Goal: Information Seeking & Learning: Learn about a topic

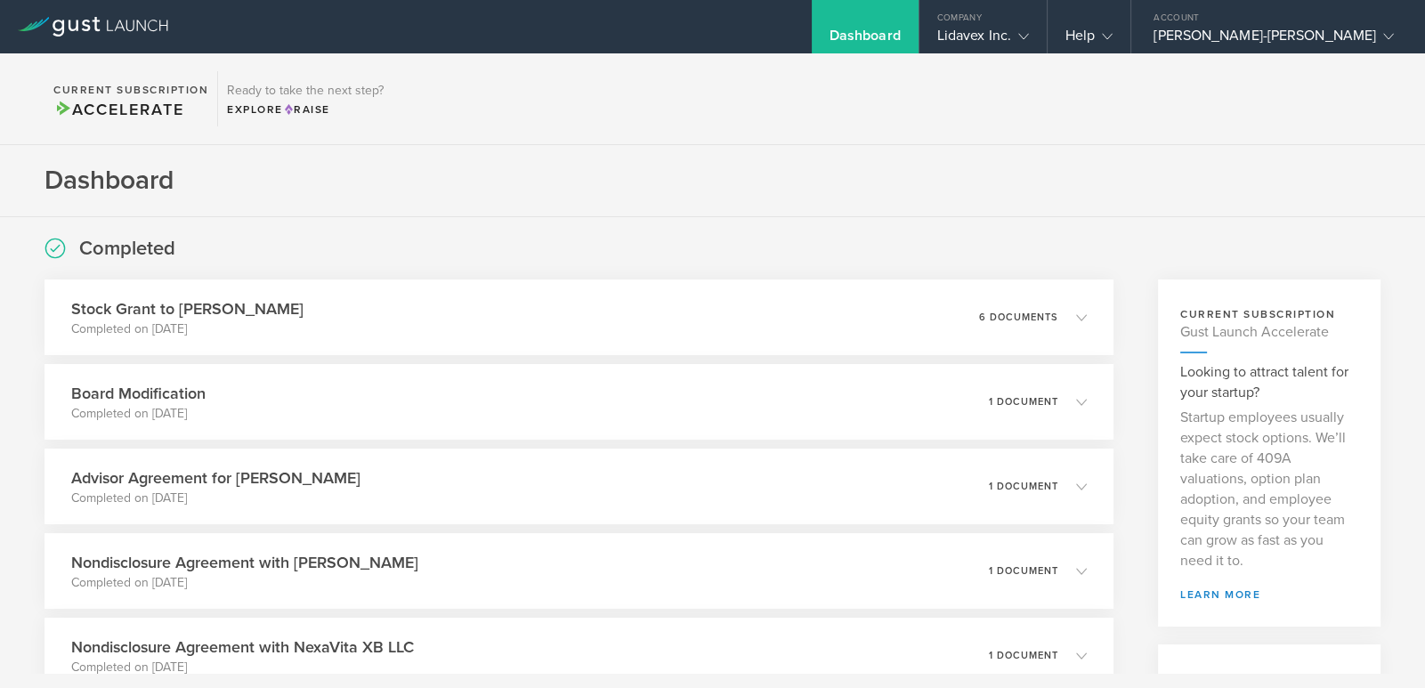
drag, startPoint x: 1032, startPoint y: 101, endPoint x: 1045, endPoint y: 56, distance: 46.4
click at [1037, 93] on section "Current Subscription Accelerate Ready to take the next step? Explore Raise" at bounding box center [712, 99] width 1425 height 92
click at [1029, 38] on div "Lidavex Inc." at bounding box center [983, 40] width 92 height 27
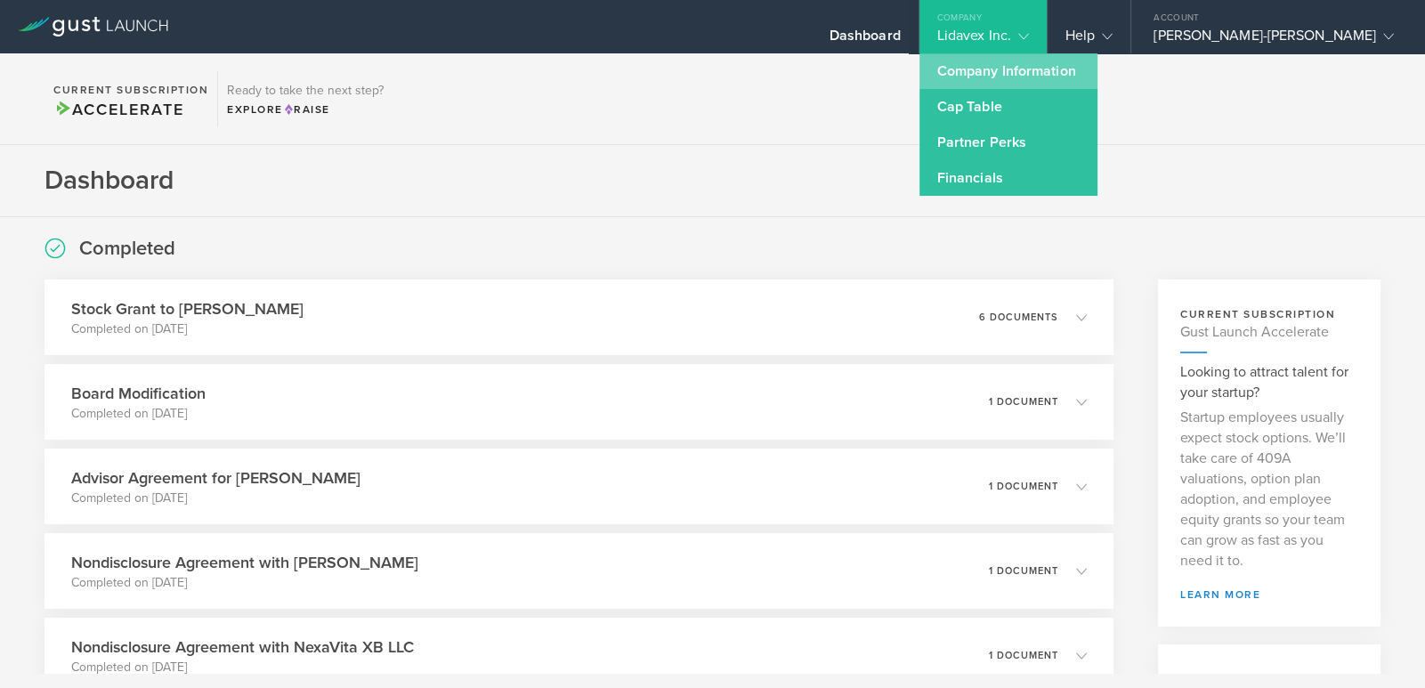
click at [1052, 61] on link "Company Information" at bounding box center [1008, 71] width 178 height 36
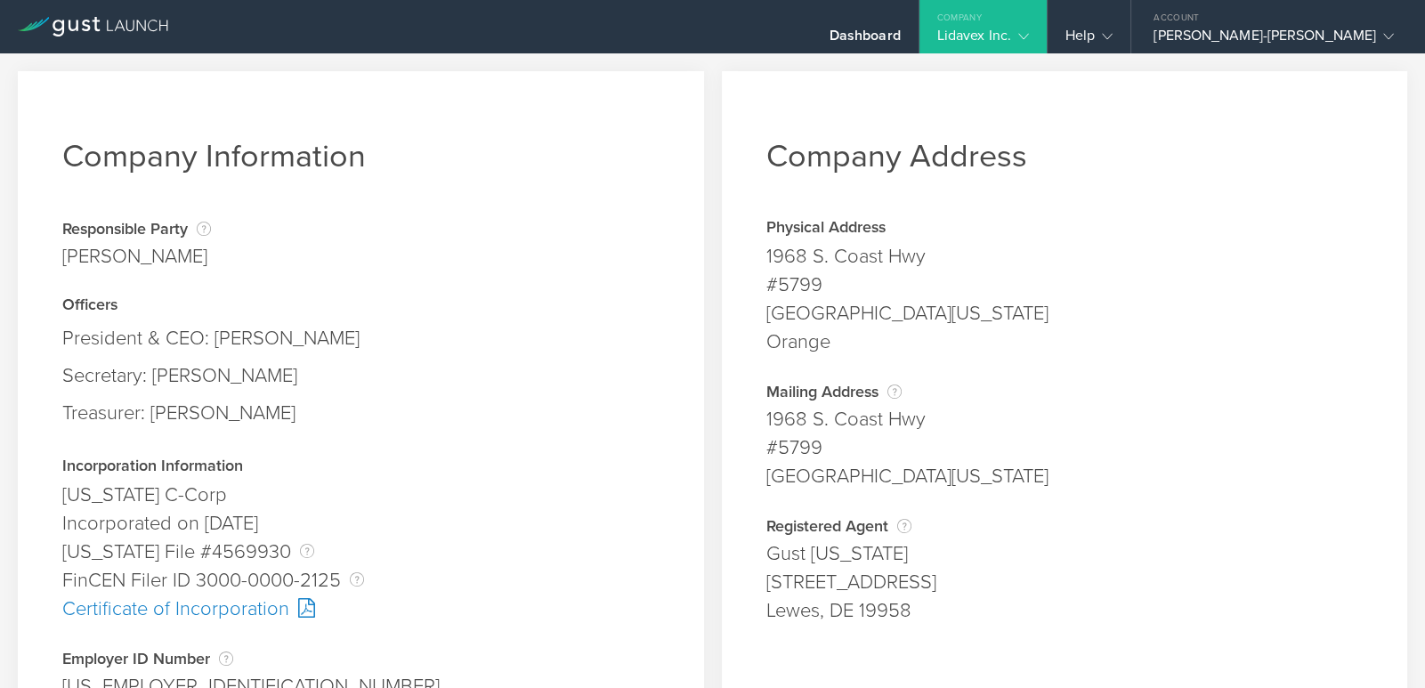
click at [1046, 17] on div "Company" at bounding box center [982, 13] width 127 height 27
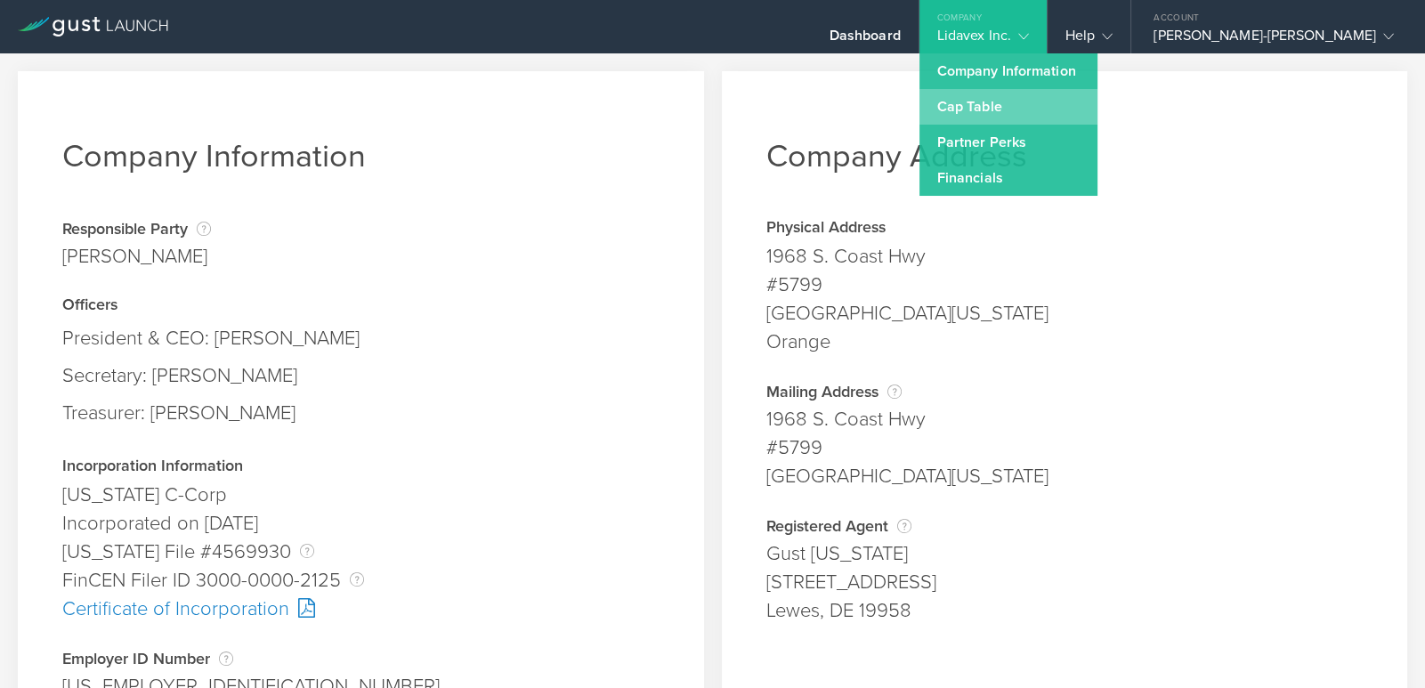
click at [1049, 101] on link "Cap Table" at bounding box center [1008, 107] width 178 height 36
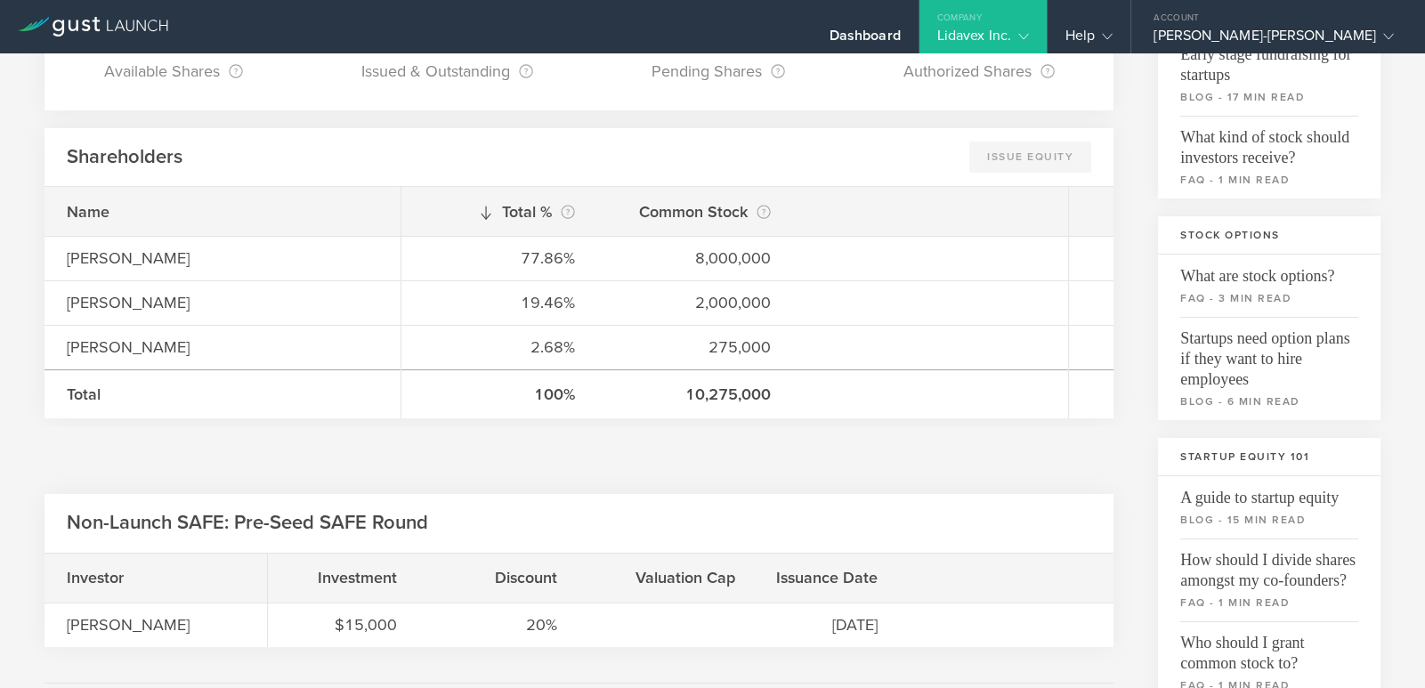
scroll to position [237, 0]
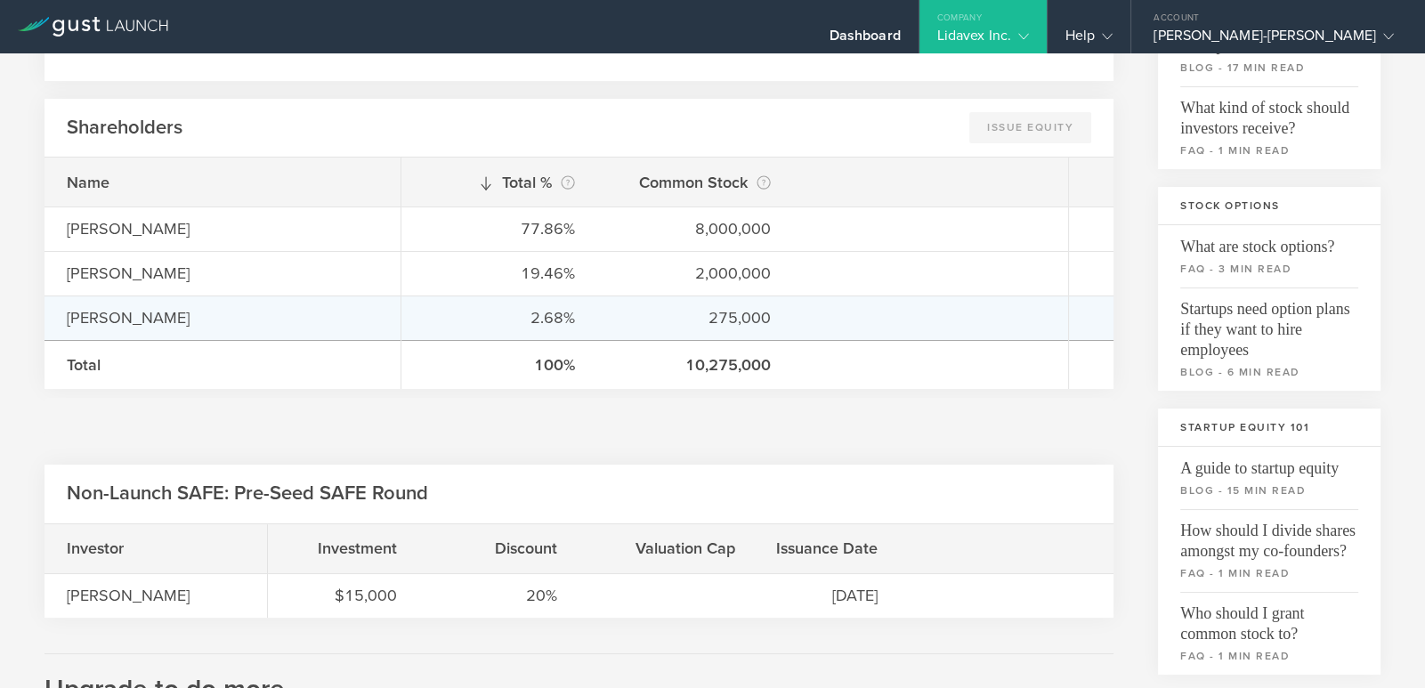
click at [149, 314] on div "[PERSON_NAME]" at bounding box center [222, 317] width 311 height 23
drag, startPoint x: 214, startPoint y: 317, endPoint x: 71, endPoint y: 306, distance: 143.6
click at [71, 306] on div "[PERSON_NAME]" at bounding box center [222, 317] width 311 height 23
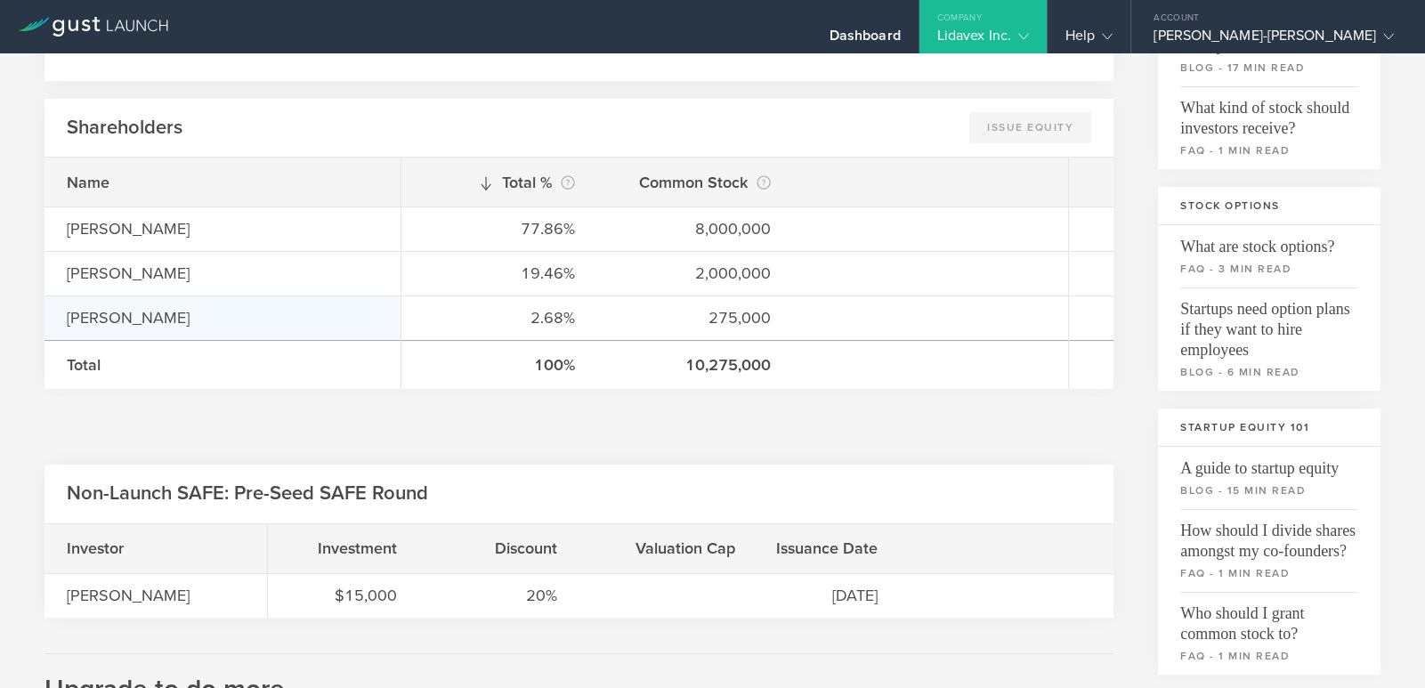
copy div "[PERSON_NAME]"
click at [14, 250] on div "Cap Table Common Stock 4,725,000 Available Shares This is the number of shares …" at bounding box center [712, 416] width 1425 height 1199
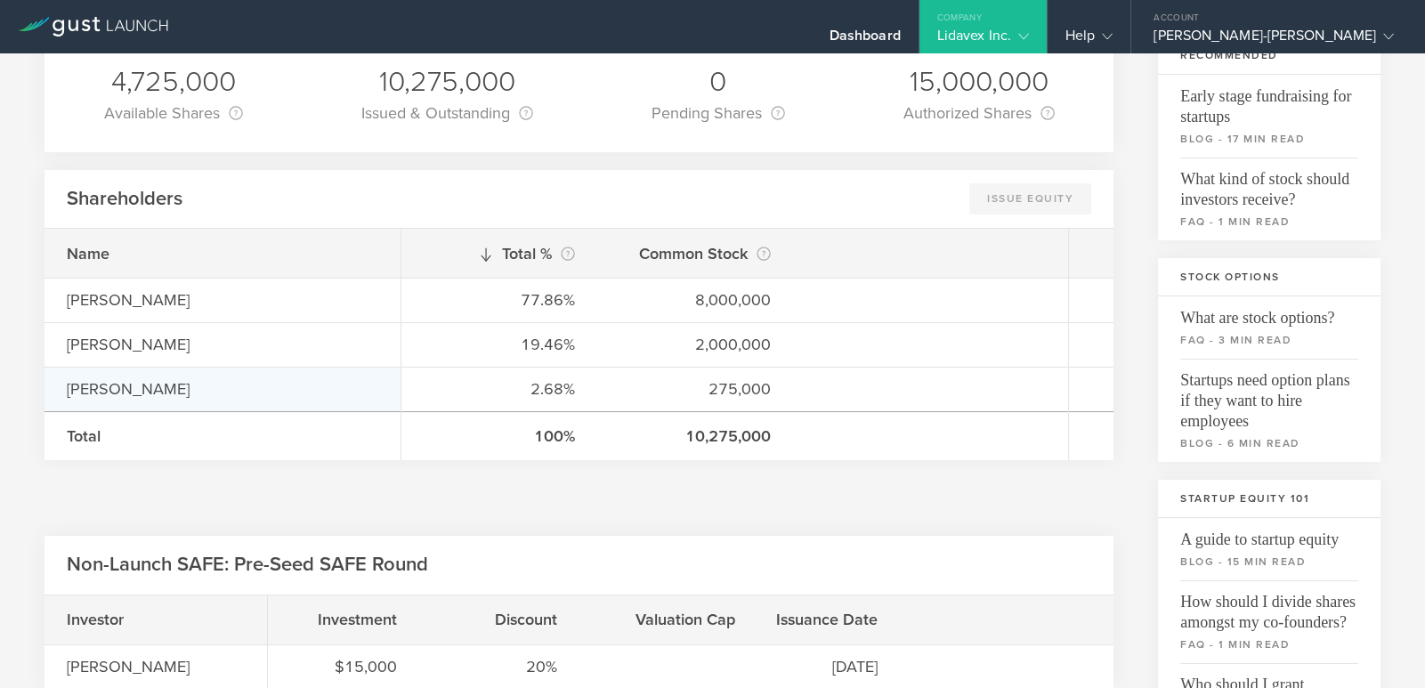
scroll to position [178, 0]
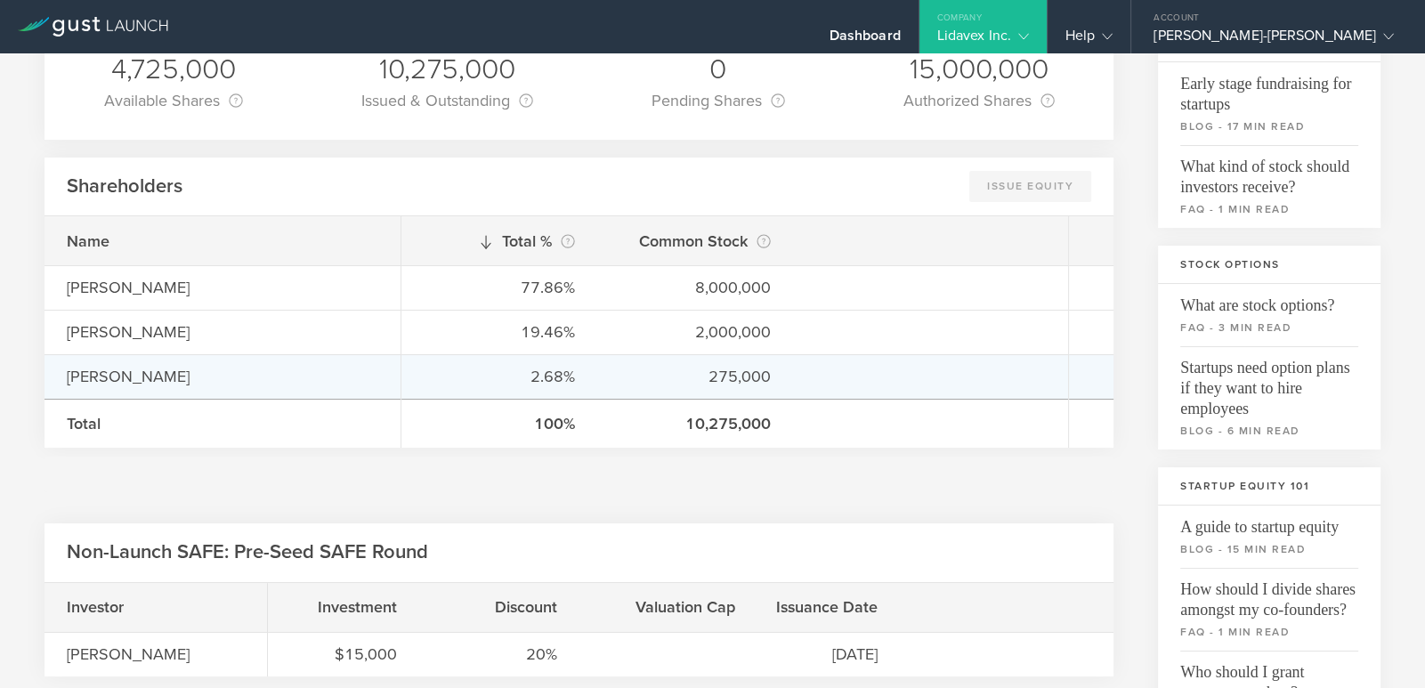
click at [305, 359] on div "[PERSON_NAME]" at bounding box center [222, 376] width 356 height 44
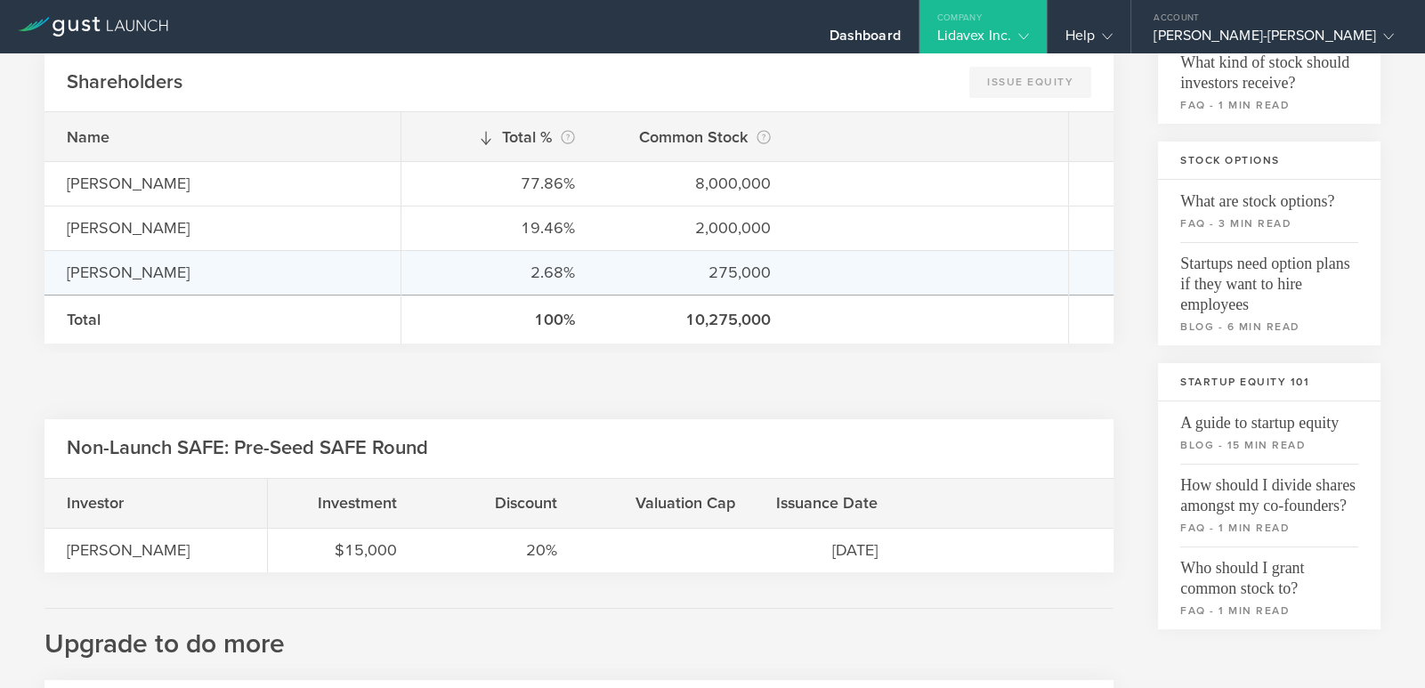
scroll to position [386, 0]
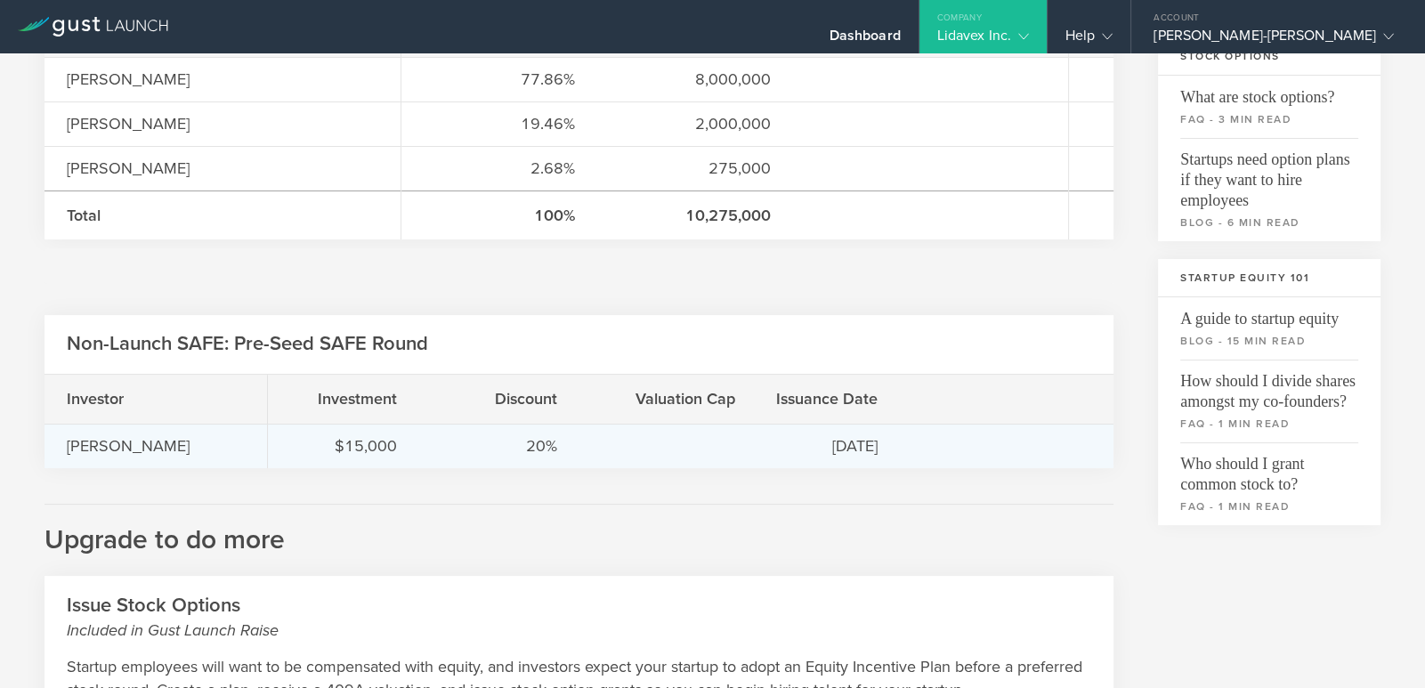
click at [125, 455] on div "[PERSON_NAME]" at bounding box center [156, 445] width 178 height 23
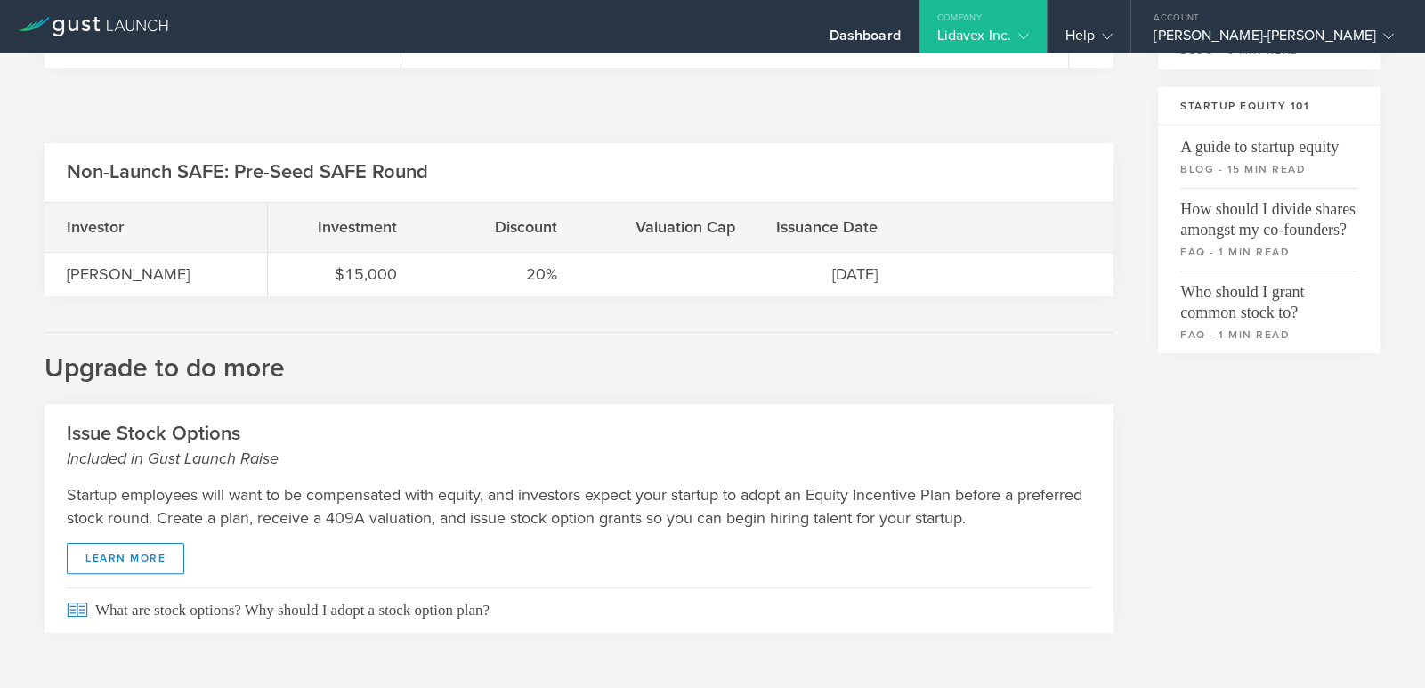
scroll to position [564, 0]
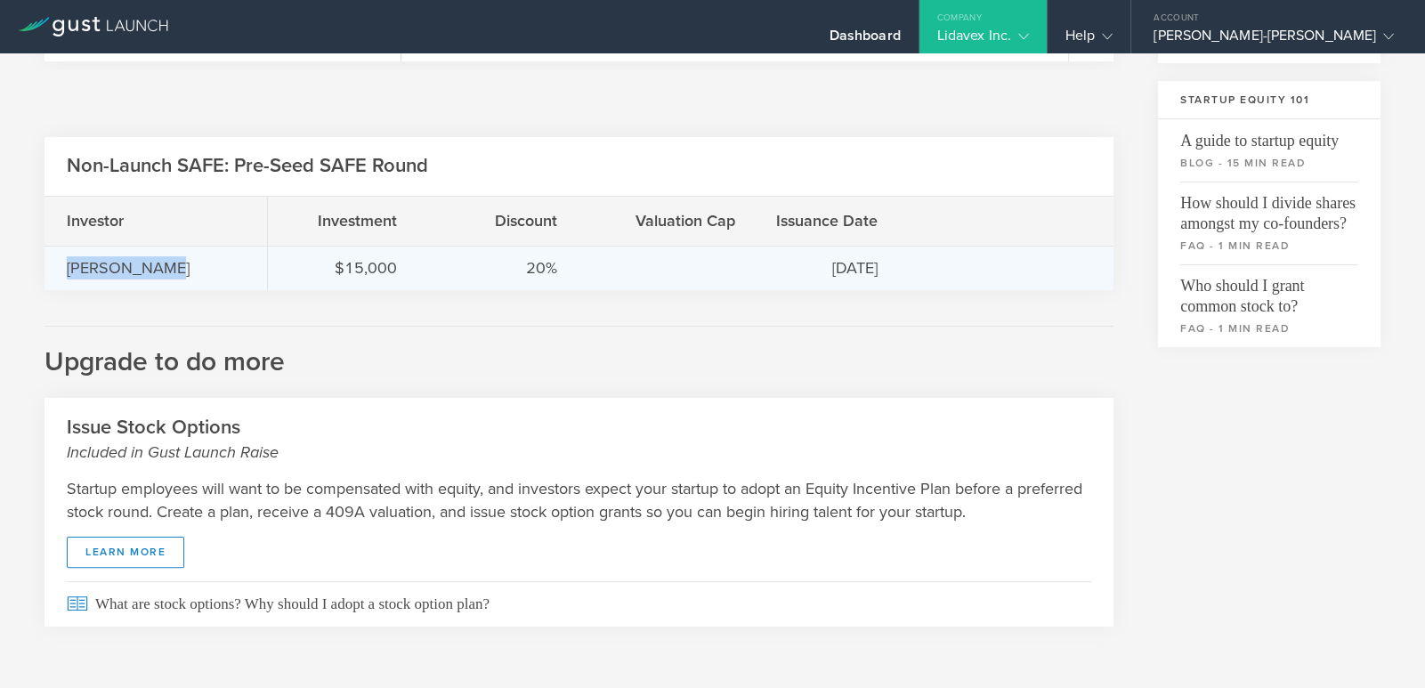
drag, startPoint x: 163, startPoint y: 268, endPoint x: 63, endPoint y: 270, distance: 99.7
click at [63, 270] on div "[PERSON_NAME]" at bounding box center [155, 268] width 222 height 44
copy div "[PERSON_NAME]"
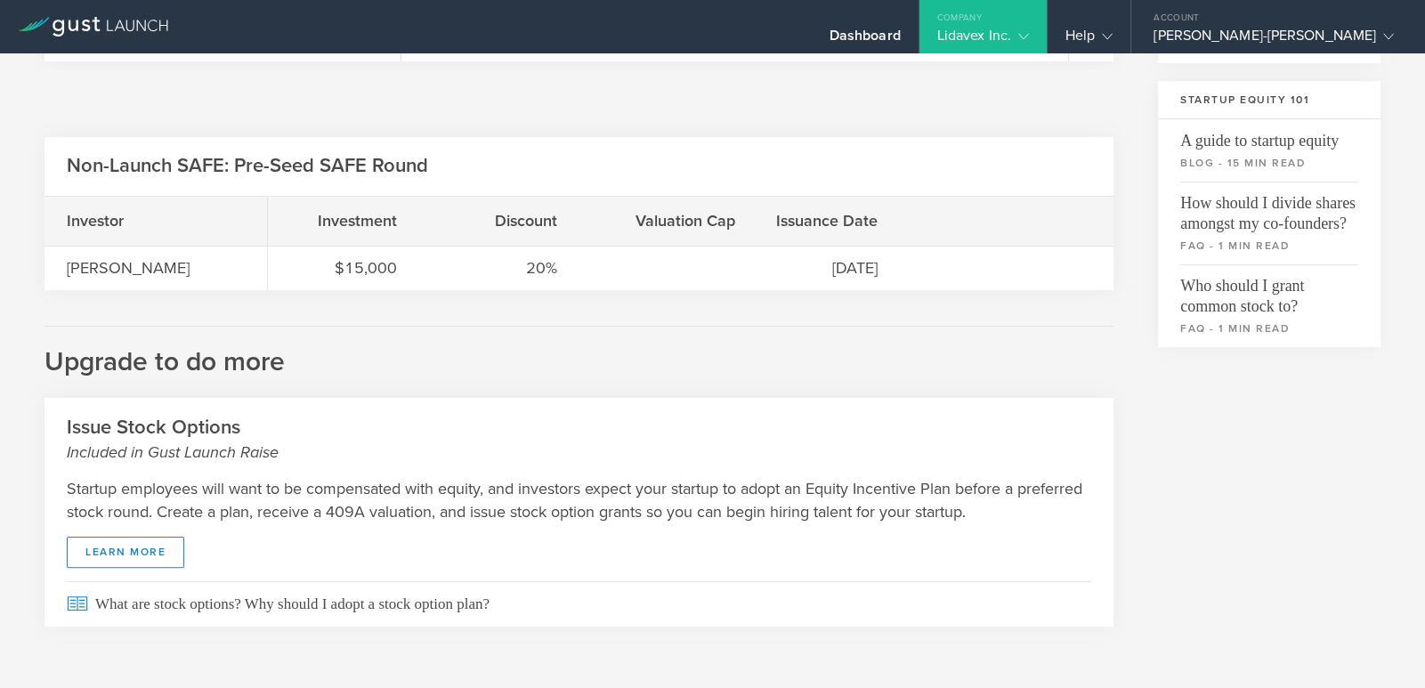
drag, startPoint x: 1178, startPoint y: 421, endPoint x: 1166, endPoint y: 422, distance: 12.5
click at [1178, 421] on div "Common Stock 4,725,000 Available Shares This is the number of shares that the c…" at bounding box center [712, 111] width 1336 height 1066
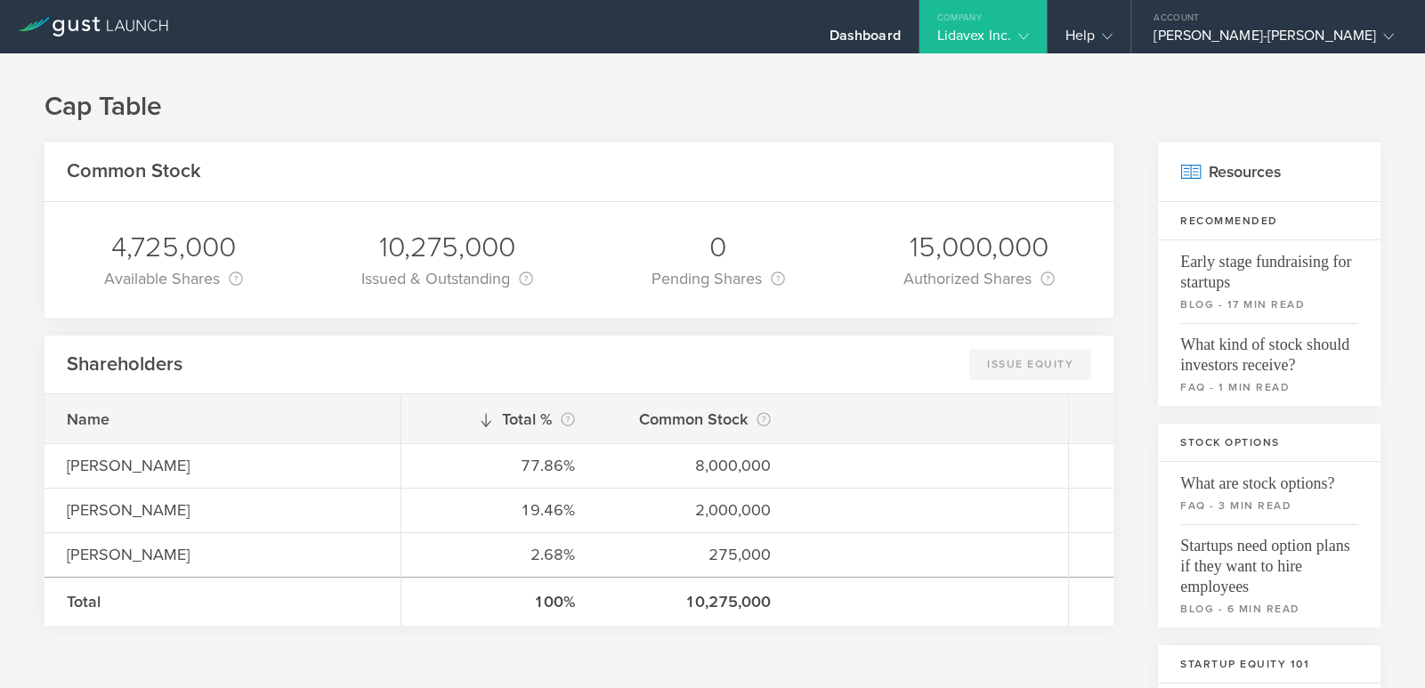
click at [842, 167] on div "Common Stock" at bounding box center [578, 172] width 1069 height 60
drag, startPoint x: 1064, startPoint y: 17, endPoint x: 1060, endPoint y: 26, distance: 9.9
click at [1046, 26] on div "Company Lidavex Inc." at bounding box center [982, 26] width 127 height 53
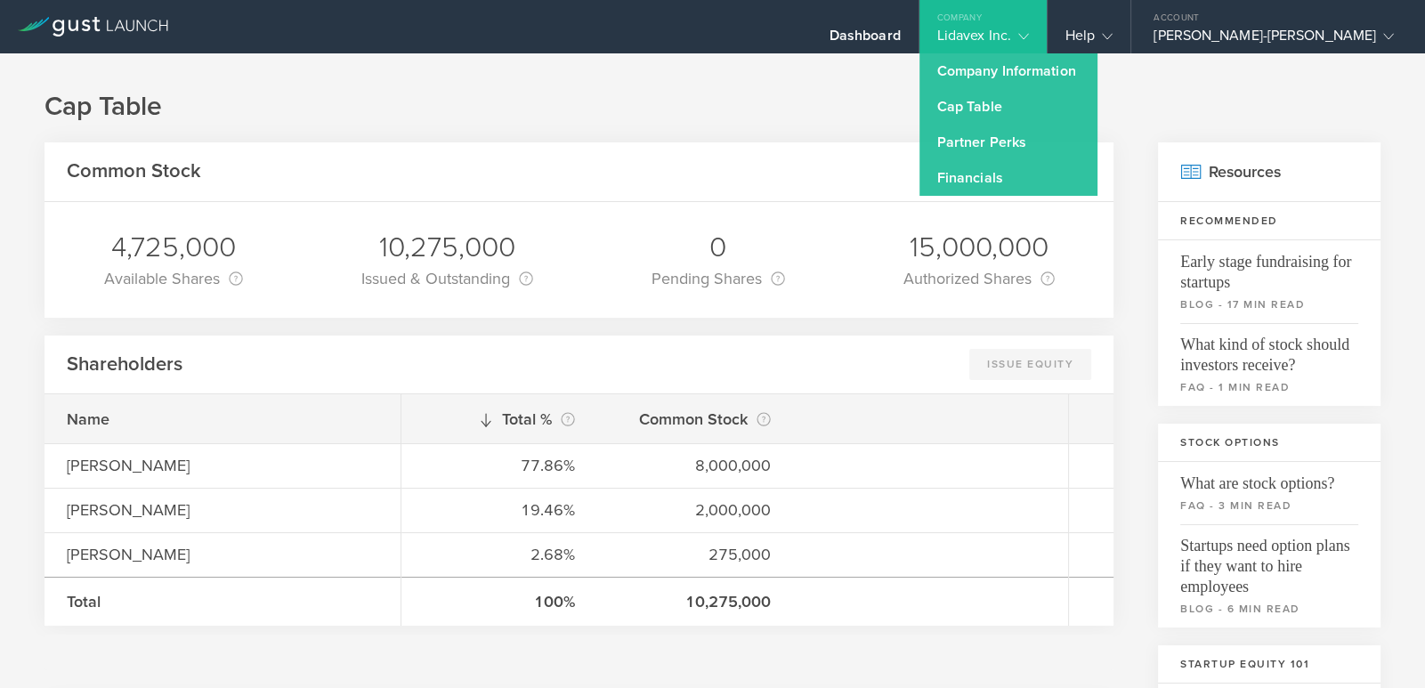
click at [290, 149] on div "Common Stock" at bounding box center [578, 172] width 1069 height 60
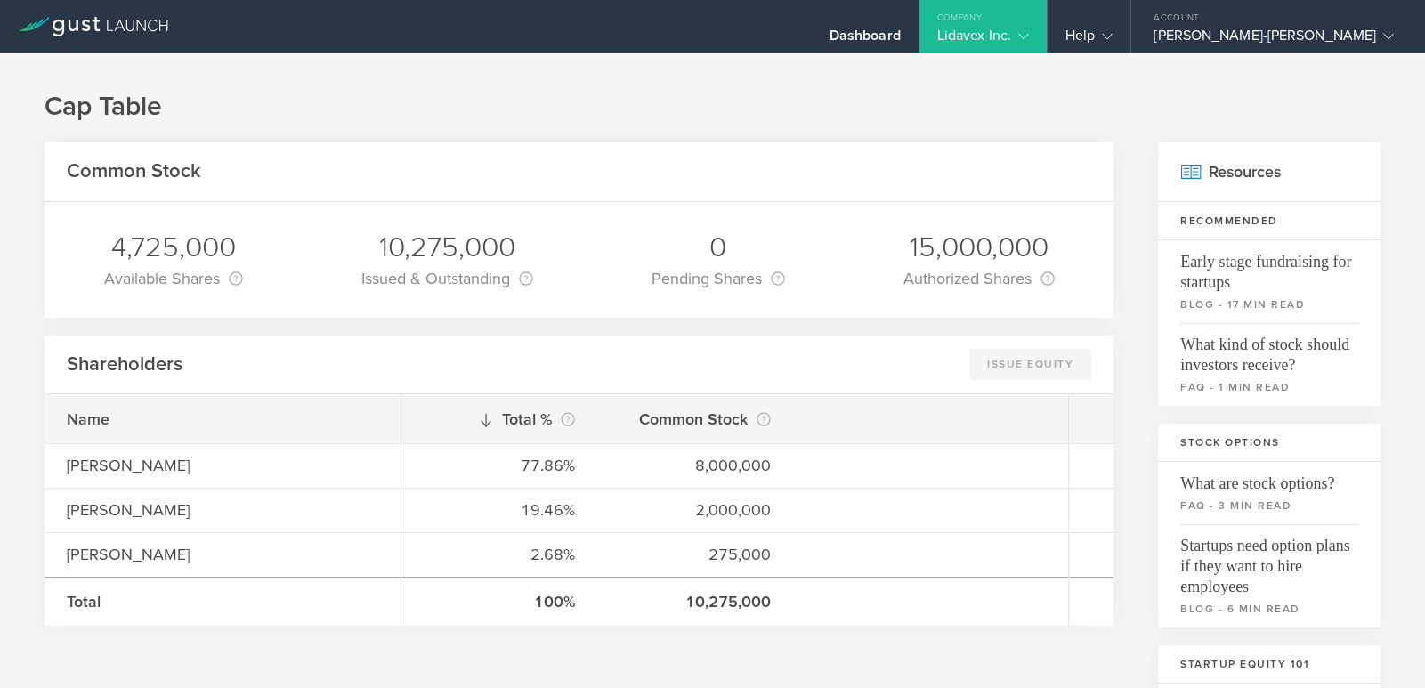
click at [1046, 4] on div "Company" at bounding box center [982, 13] width 127 height 27
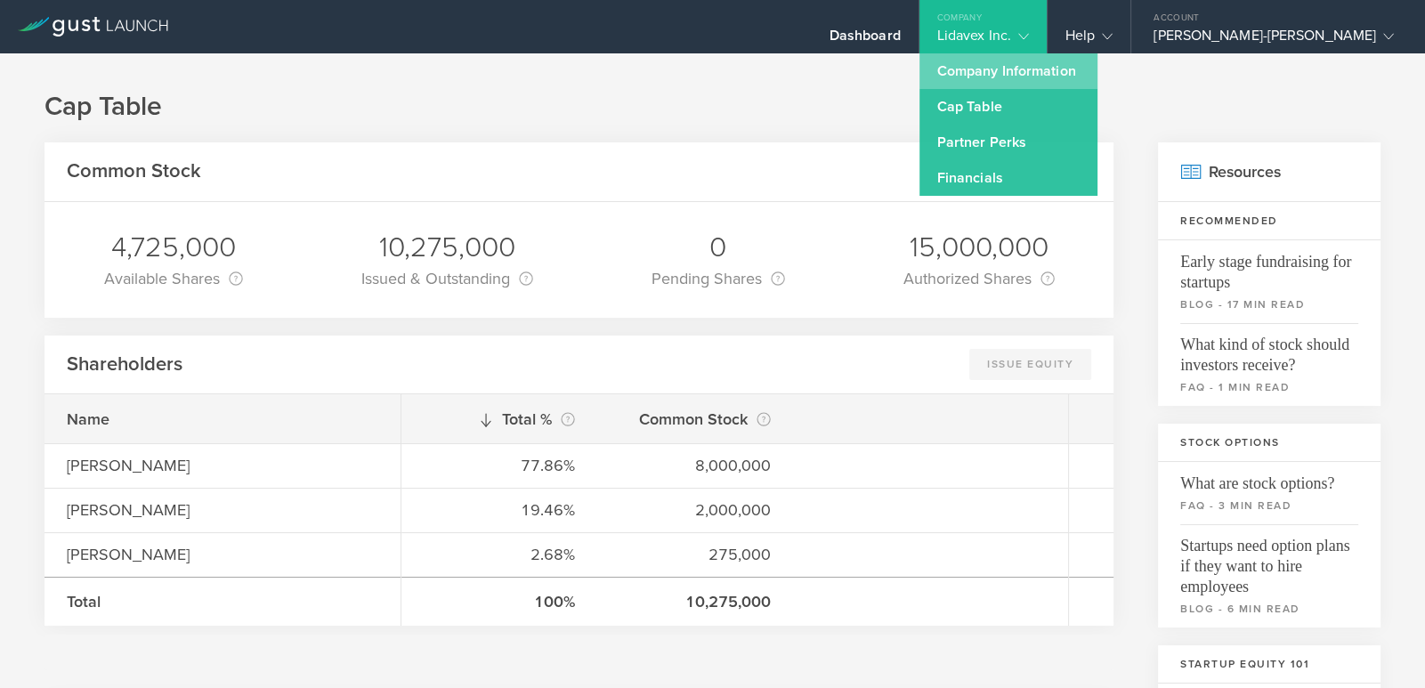
click at [1075, 65] on link "Company Information" at bounding box center [1008, 71] width 178 height 36
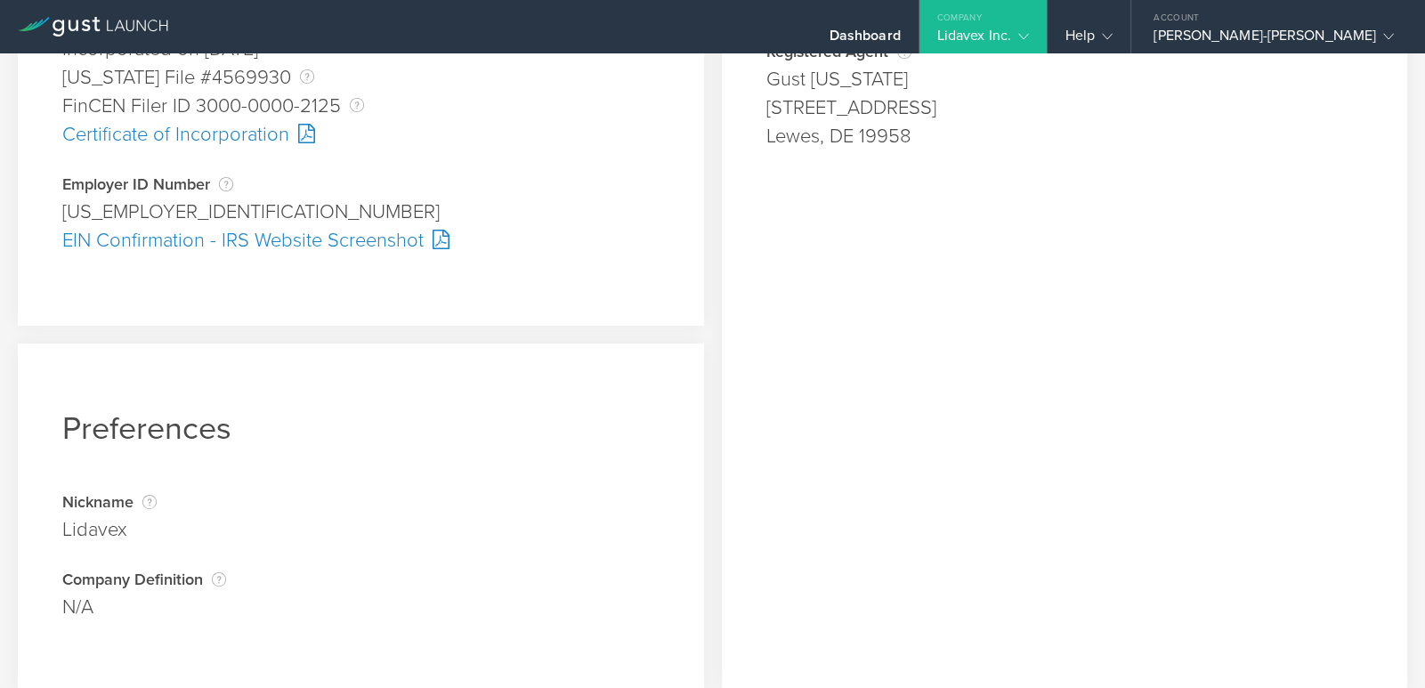
scroll to position [496, 0]
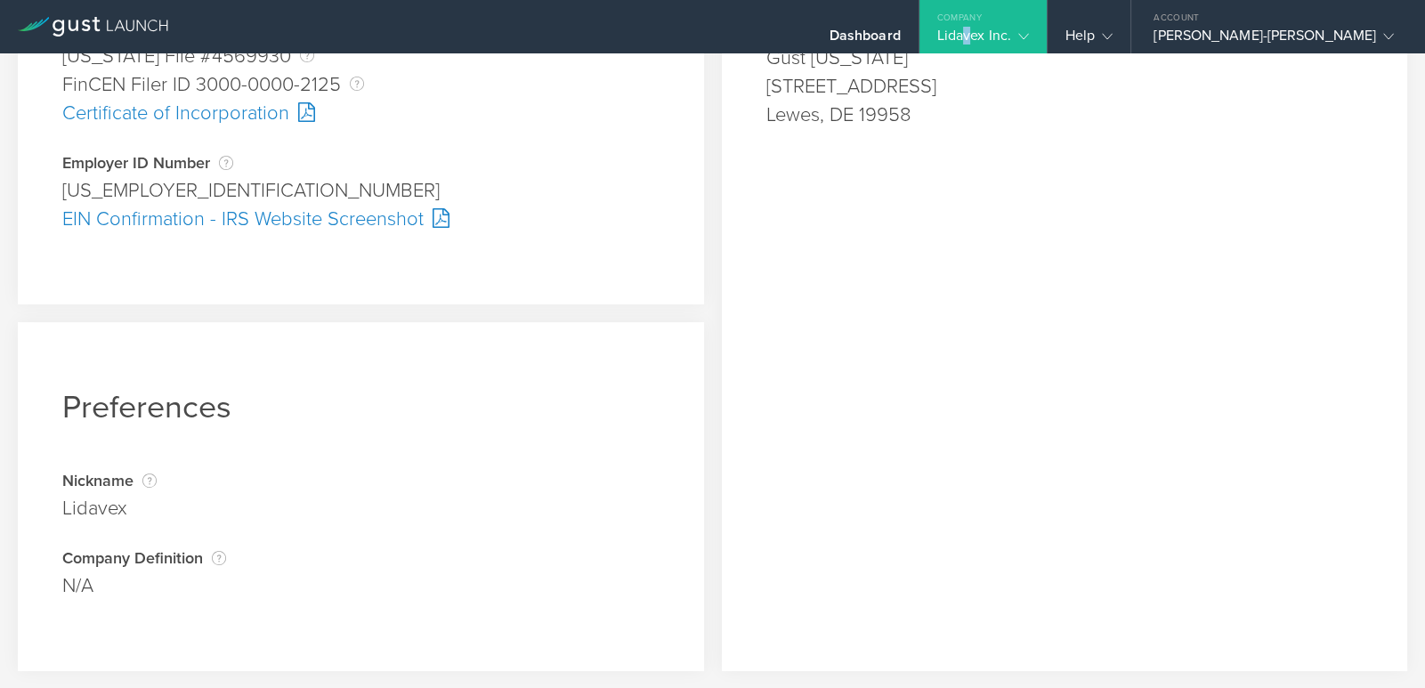
click at [1029, 35] on div "Lidavex Inc." at bounding box center [983, 40] width 92 height 27
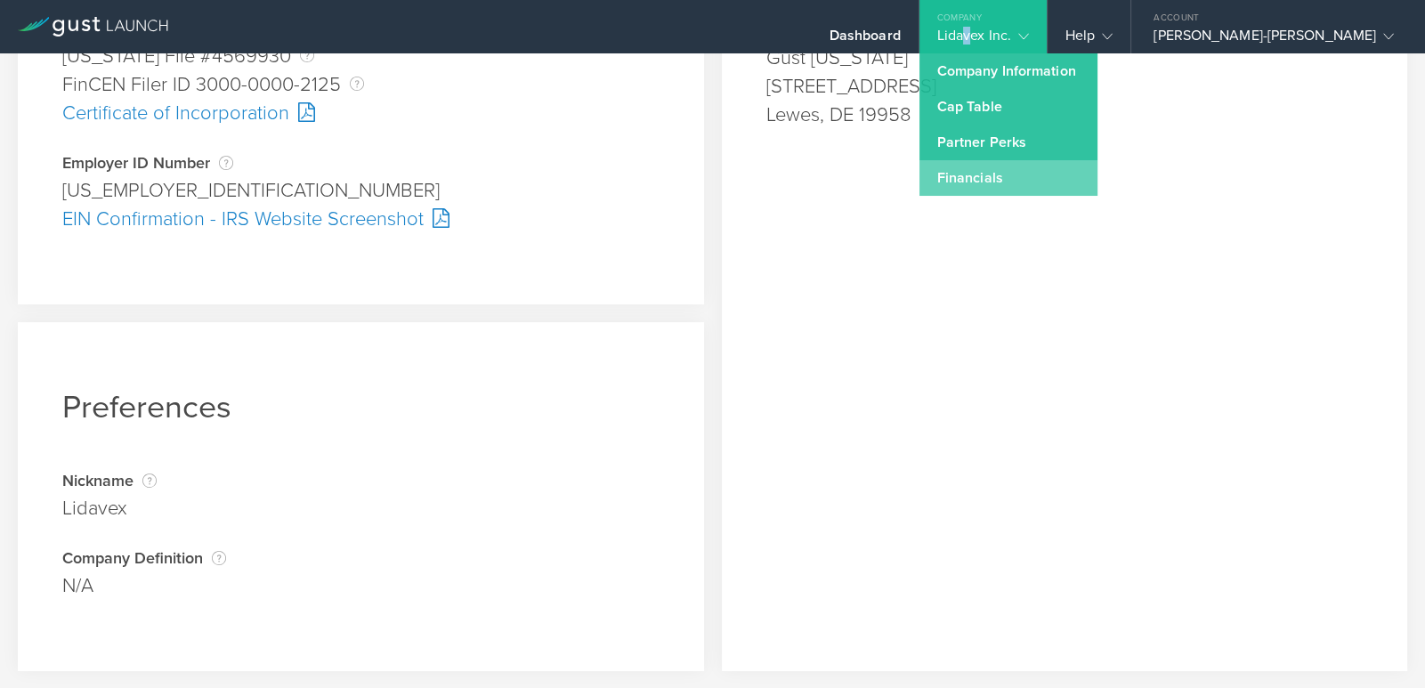
click at [1064, 170] on link "Financials" at bounding box center [1008, 178] width 178 height 36
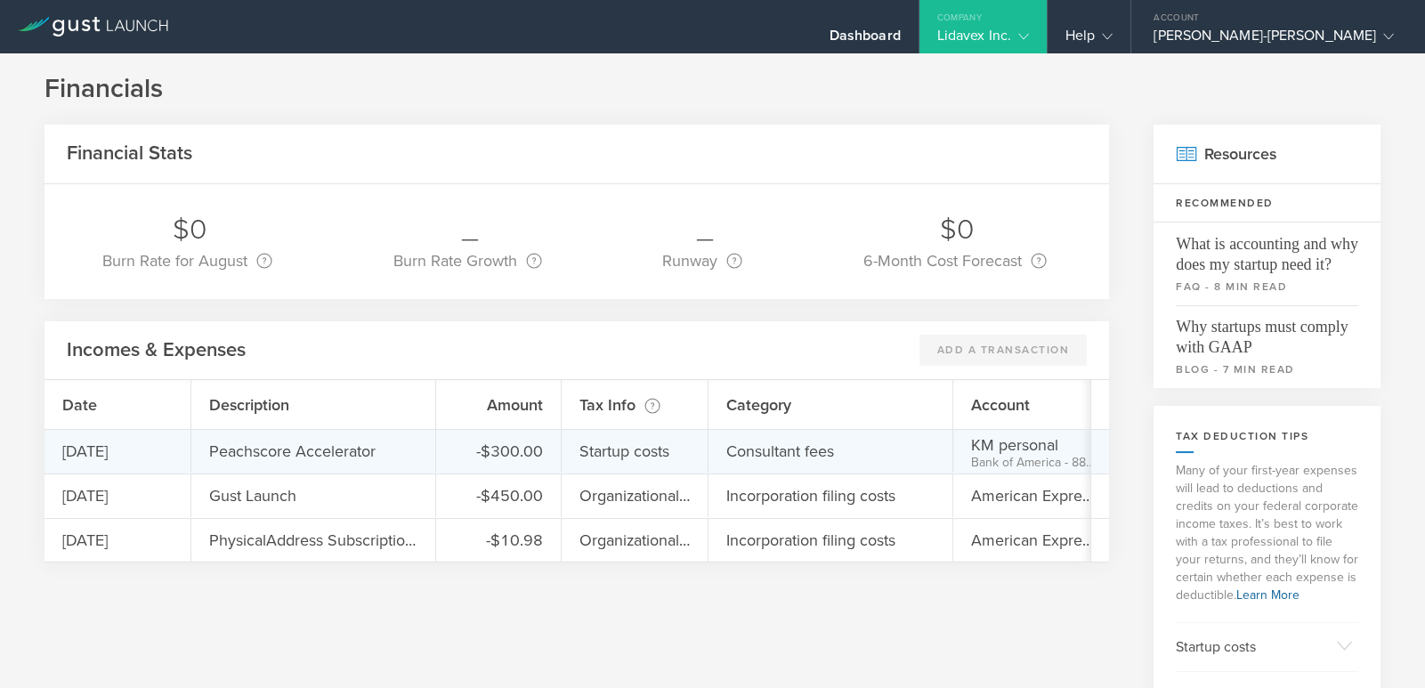
click at [268, 453] on div "Peachscore Accelerator" at bounding box center [292, 451] width 166 height 23
drag, startPoint x: 65, startPoint y: 448, endPoint x: 212, endPoint y: 465, distance: 147.8
click at [212, 465] on div "[DATE] Peachscore Accelerator -$300.00 Startup costs Consultant fees KM persona…" at bounding box center [1015, 451] width 1943 height 44
drag, startPoint x: 338, startPoint y: 455, endPoint x: 599, endPoint y: 435, distance: 261.4
click at [599, 435] on div "[DATE] Peachscore Accelerator -$300.00 Startup costs Consultant fees KM persona…" at bounding box center [1015, 451] width 1943 height 44
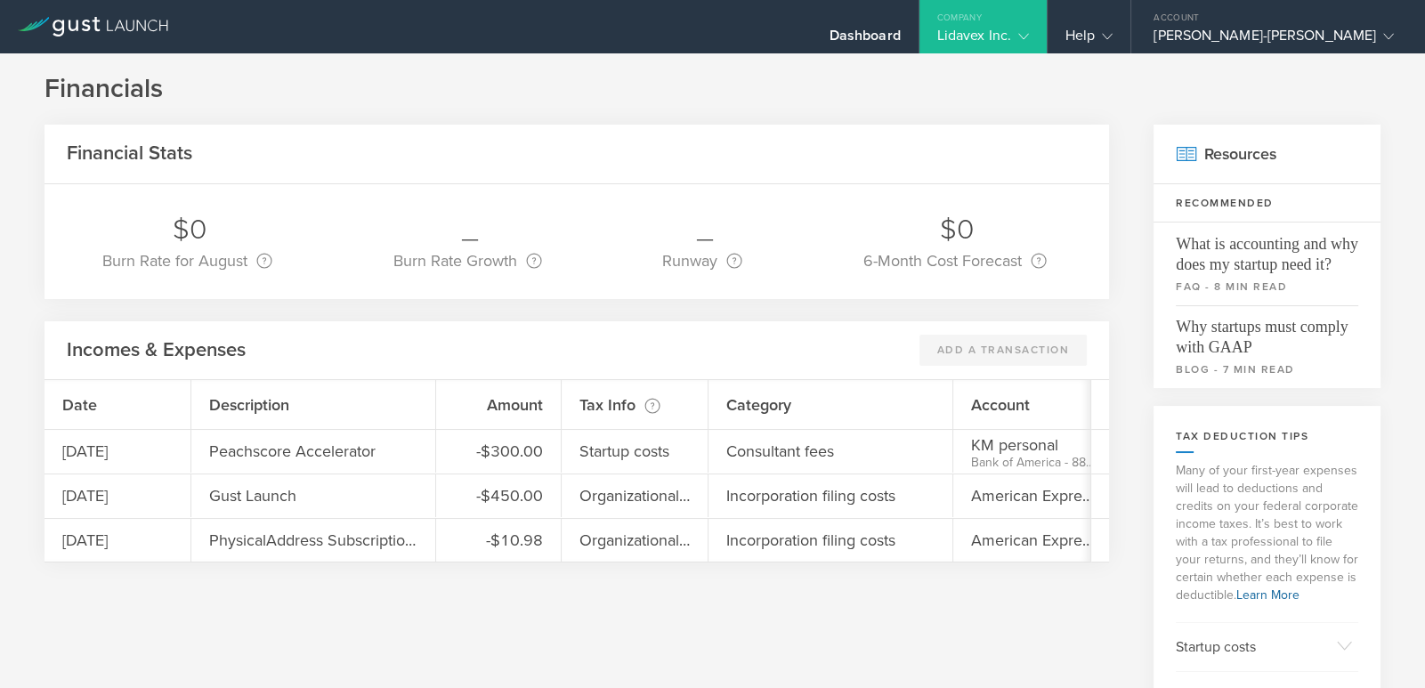
click at [133, 94] on h1 "Financials" at bounding box center [712, 89] width 1336 height 36
click at [900, 38] on div "Dashboard" at bounding box center [864, 40] width 71 height 27
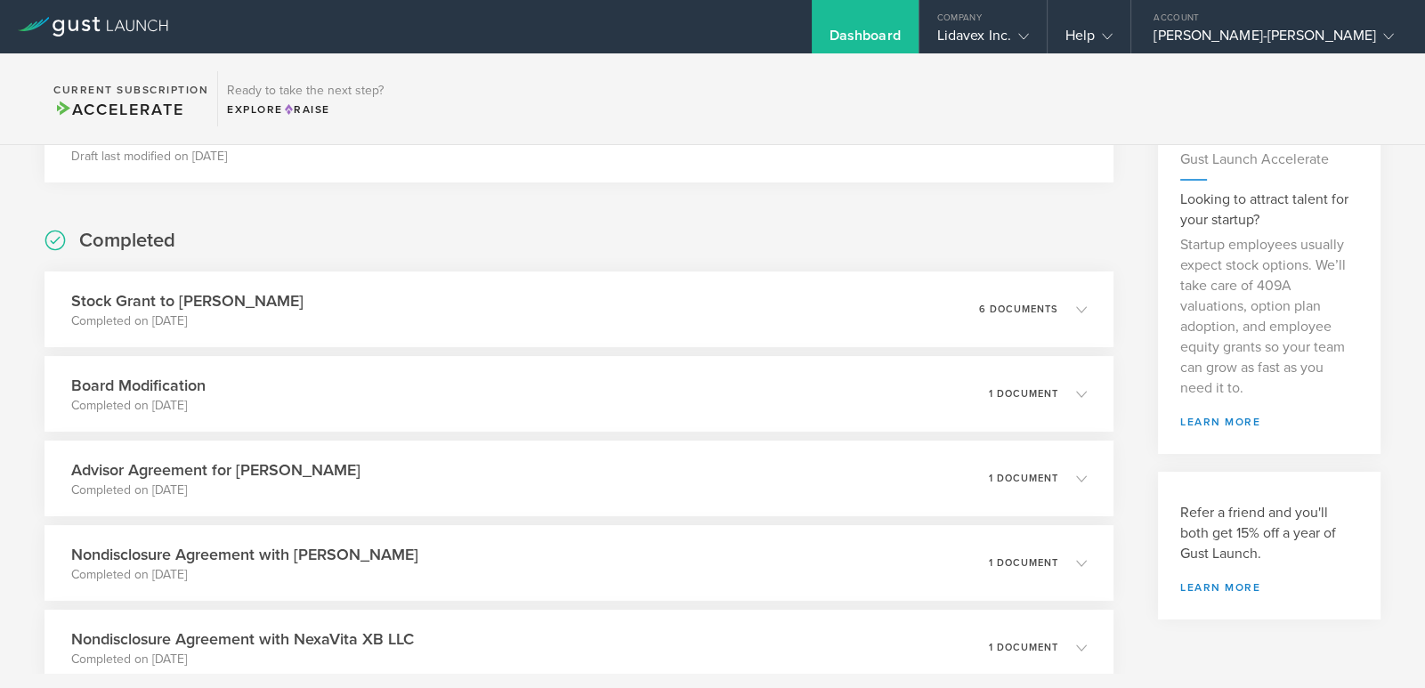
scroll to position [177, 0]
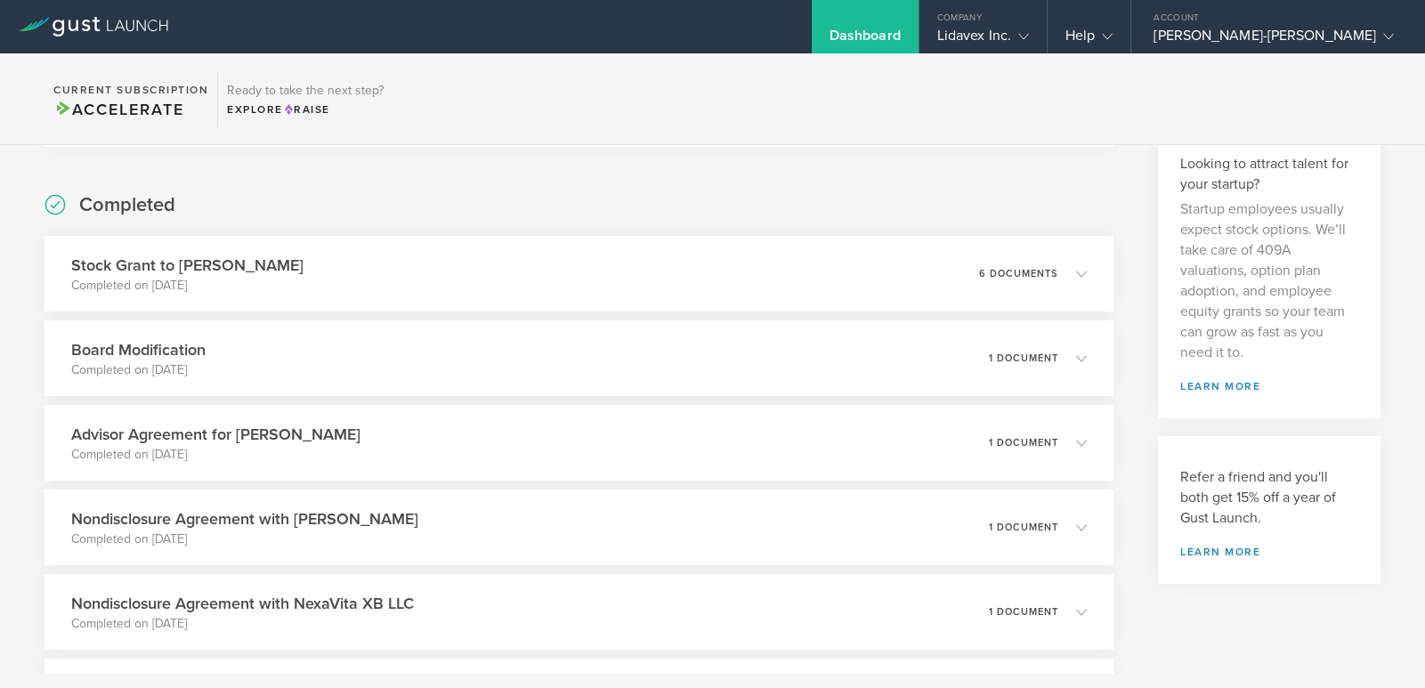
scroll to position [207, 0]
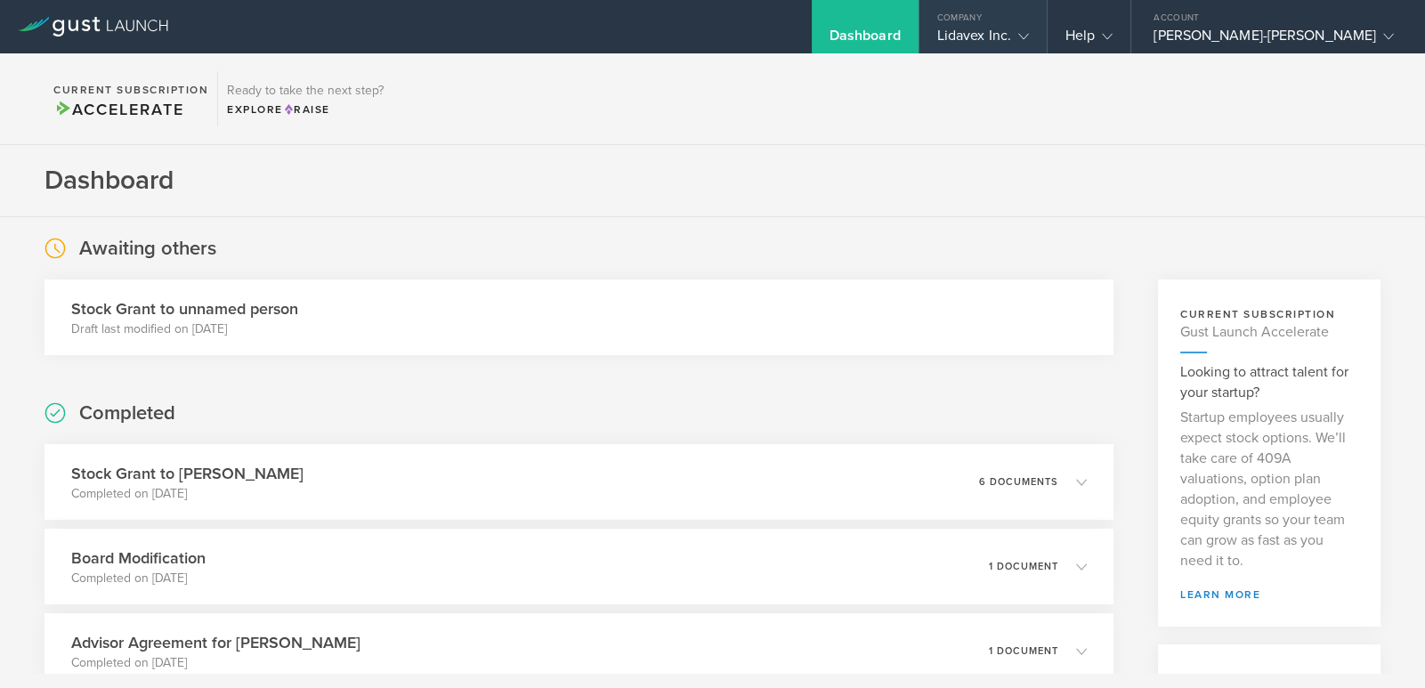
click at [1029, 39] on div "Lidavex Inc." at bounding box center [983, 40] width 92 height 27
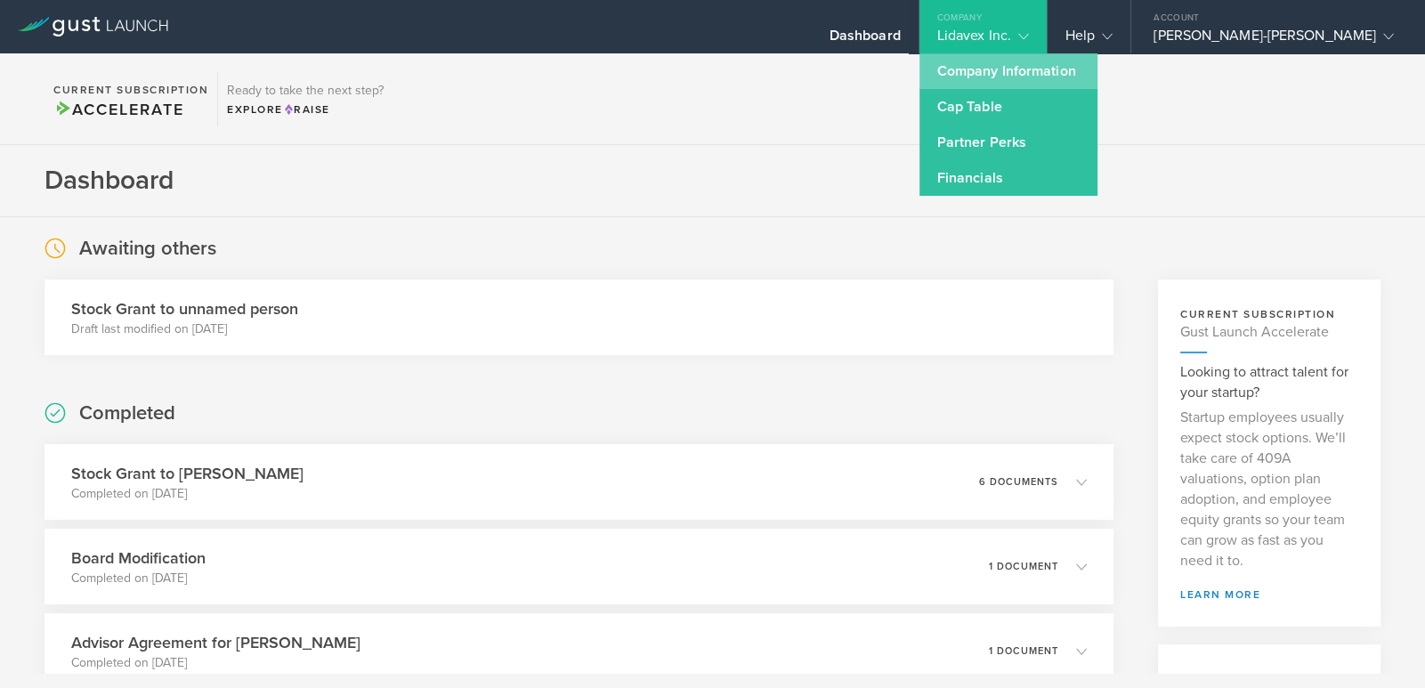
click at [1073, 65] on link "Company Information" at bounding box center [1008, 71] width 178 height 36
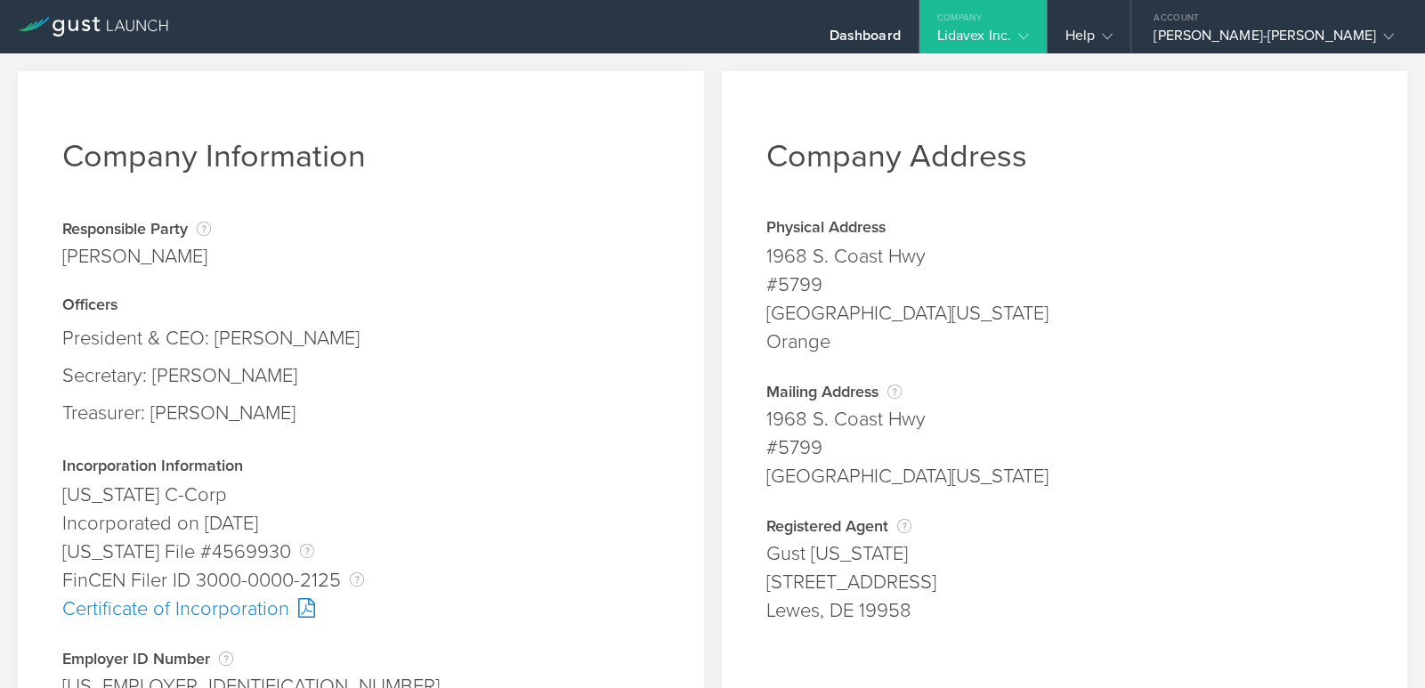
click at [1029, 30] on div "Lidavex Inc." at bounding box center [983, 40] width 92 height 27
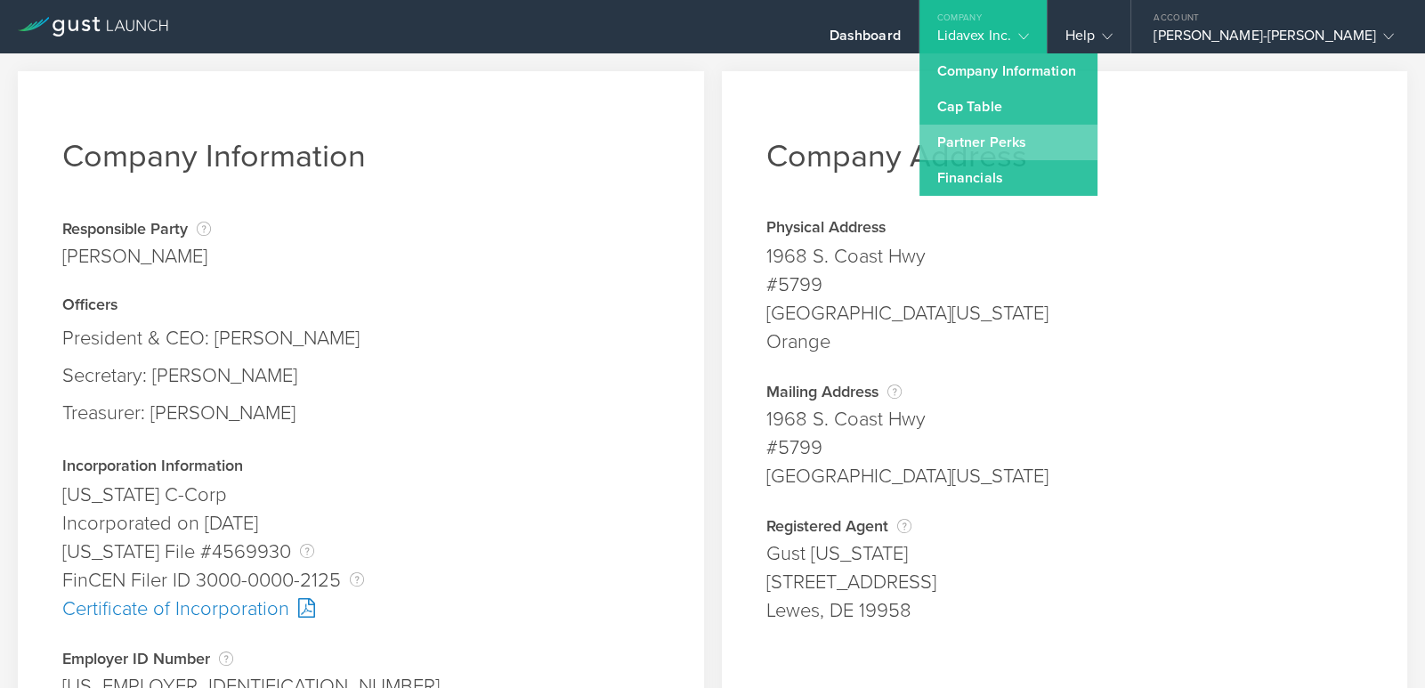
click at [1063, 133] on link "Partner Perks" at bounding box center [1008, 143] width 178 height 36
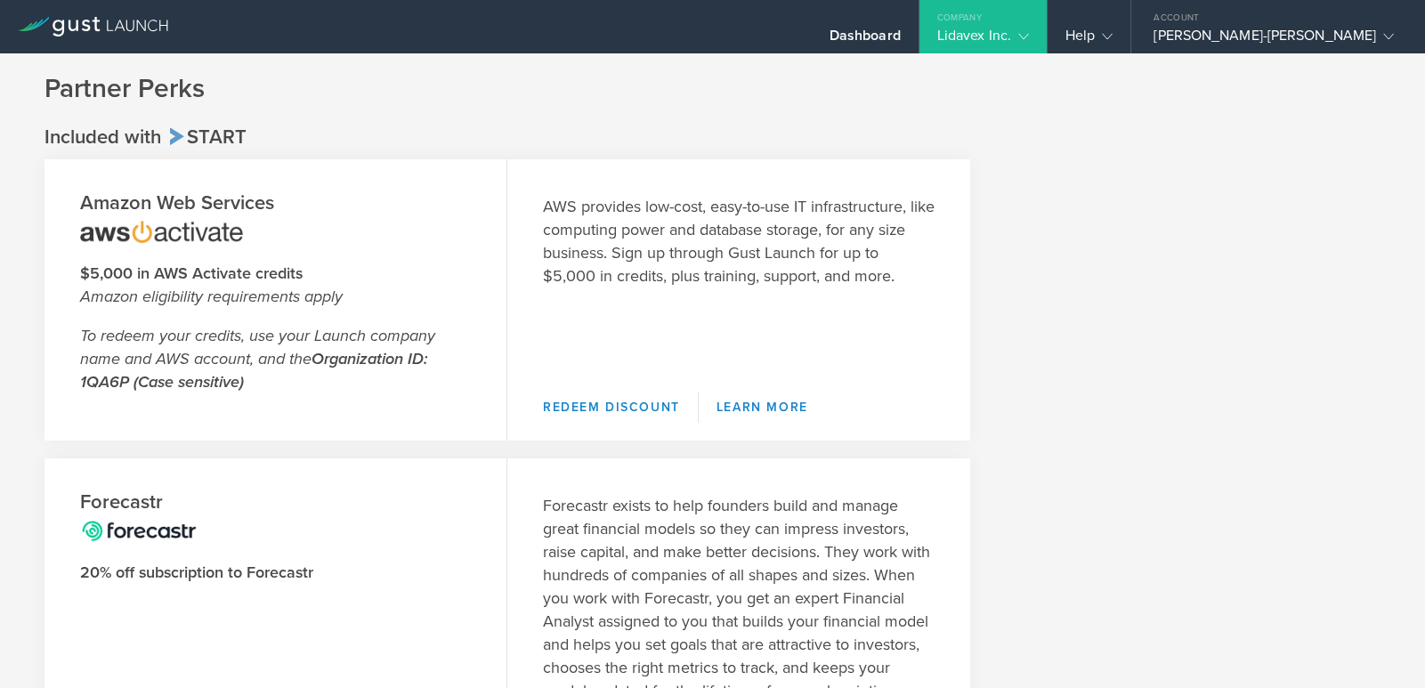
click at [1029, 36] on div "Lidavex Inc." at bounding box center [983, 40] width 92 height 27
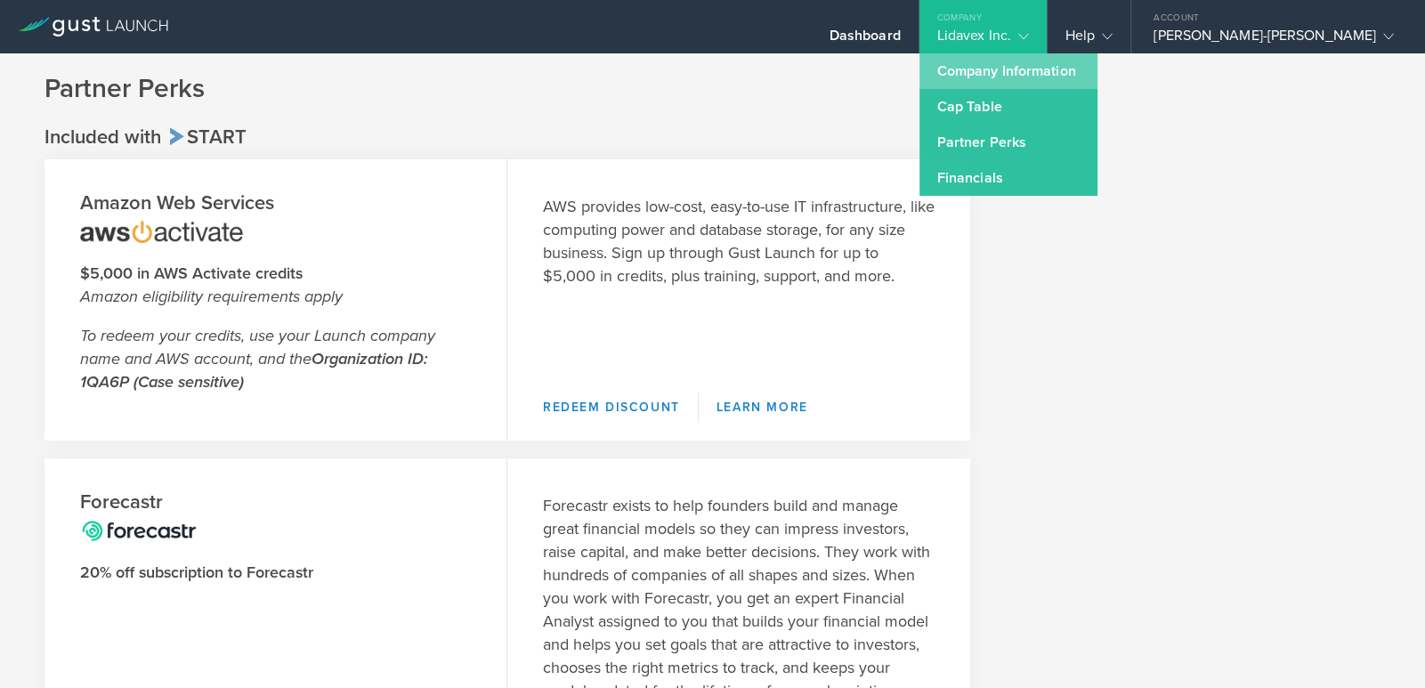
click at [1076, 87] on link "Company Information" at bounding box center [1008, 71] width 178 height 36
